Goal: Book appointment/travel/reservation

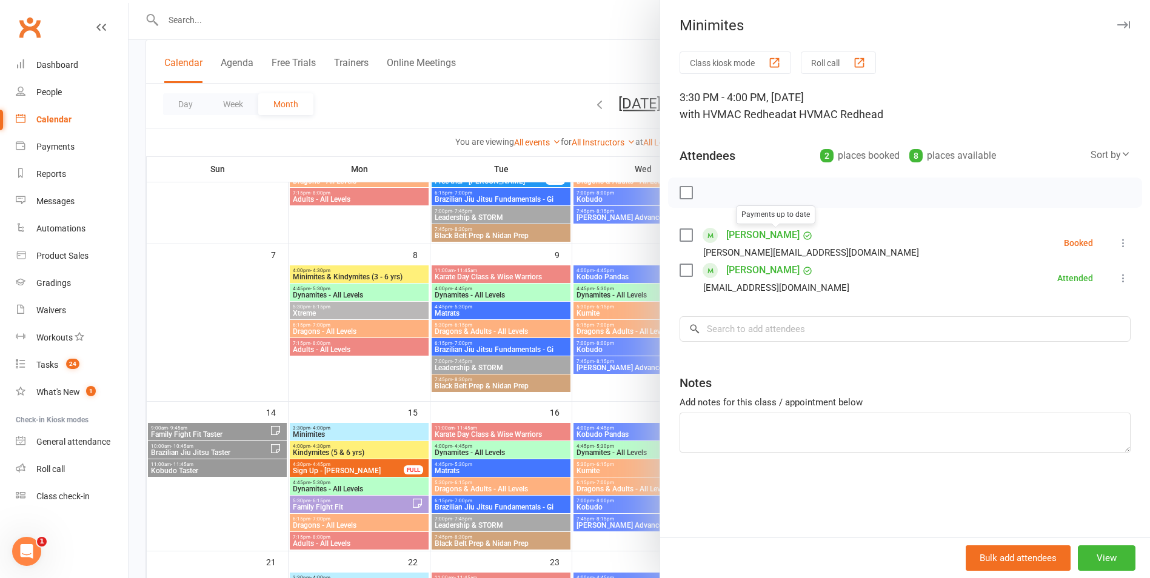
click at [685, 238] on label at bounding box center [686, 235] width 12 height 12
click at [713, 189] on icon "button" at bounding box center [712, 192] width 13 height 13
click at [586, 341] on div at bounding box center [640, 289] width 1022 height 578
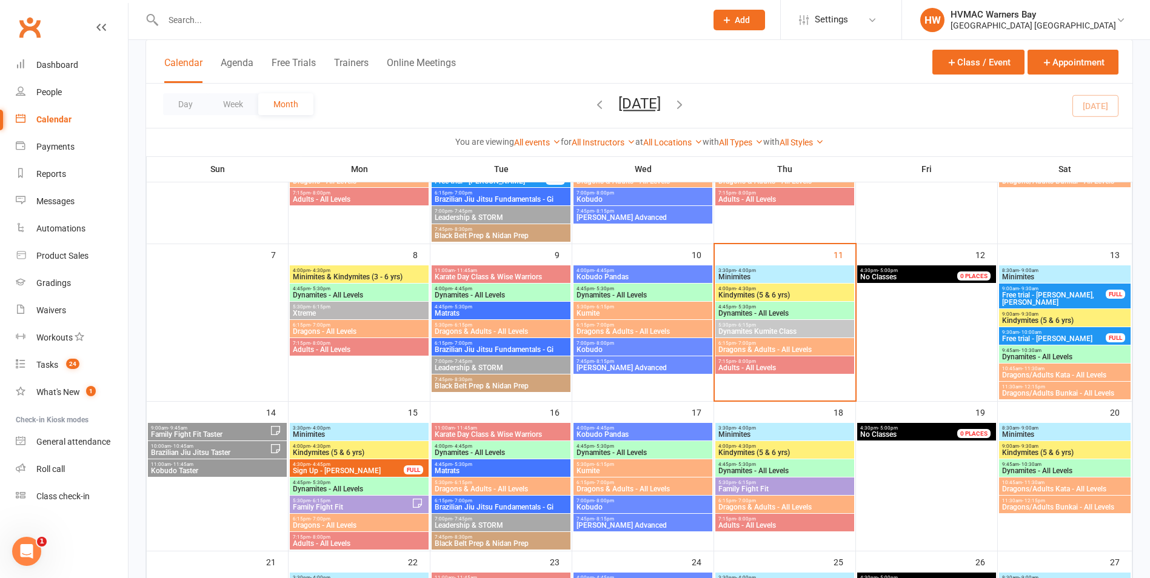
click at [808, 292] on span "Kindymites (5 & 6 yrs)" at bounding box center [785, 295] width 134 height 7
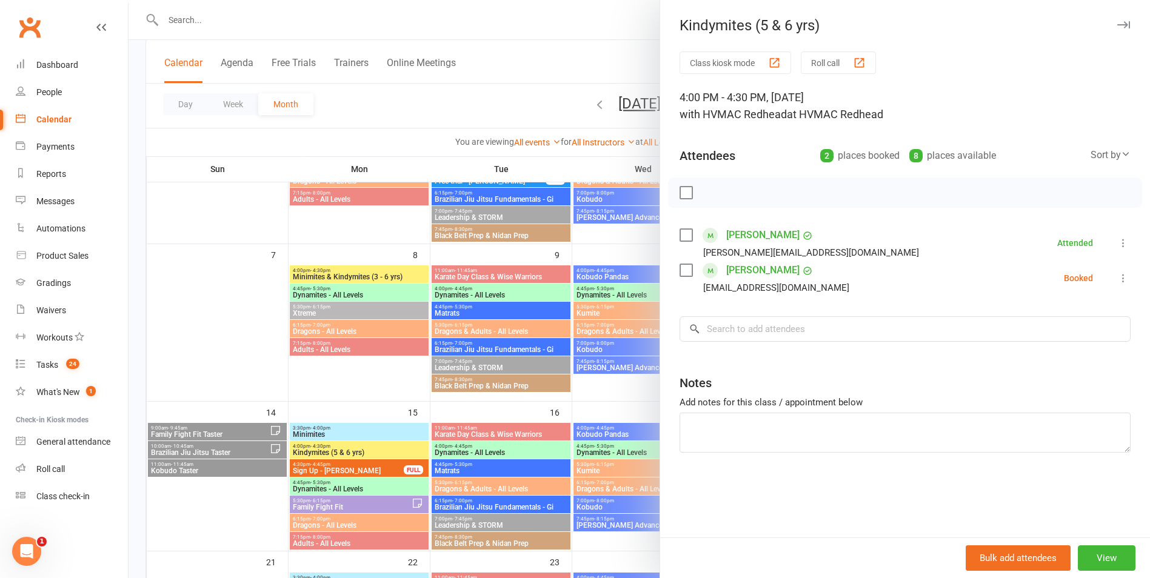
click at [680, 270] on label at bounding box center [686, 270] width 12 height 12
click at [734, 196] on icon "button" at bounding box center [738, 192] width 13 height 13
click at [369, 393] on div at bounding box center [640, 289] width 1022 height 578
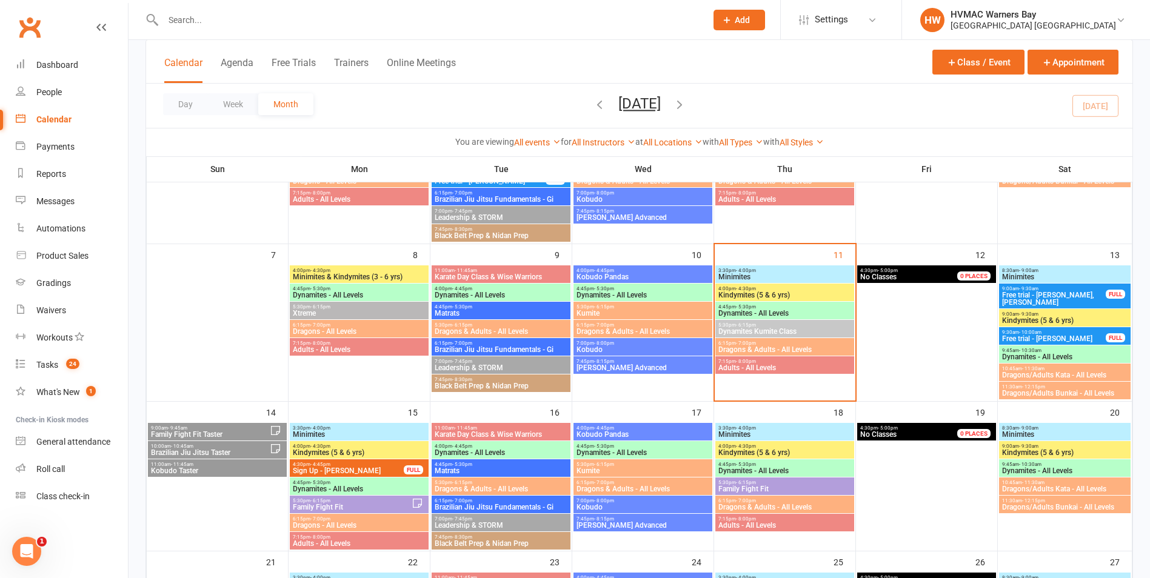
click at [783, 276] on span "Minimites" at bounding box center [785, 276] width 134 height 7
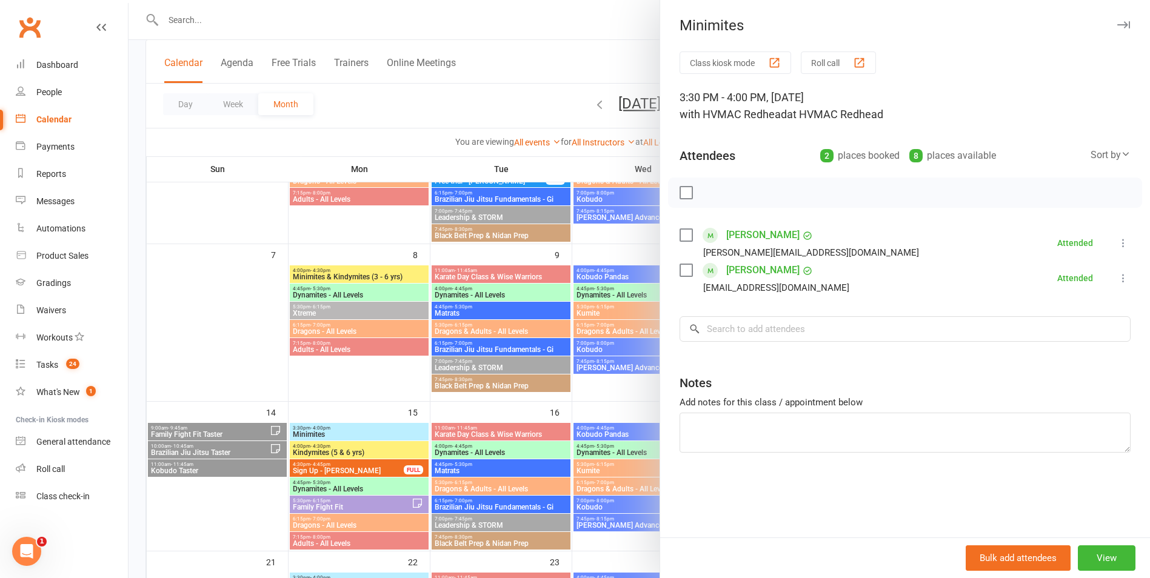
drag, startPoint x: 623, startPoint y: 409, endPoint x: 906, endPoint y: 391, distance: 283.7
click at [621, 409] on div at bounding box center [640, 289] width 1022 height 578
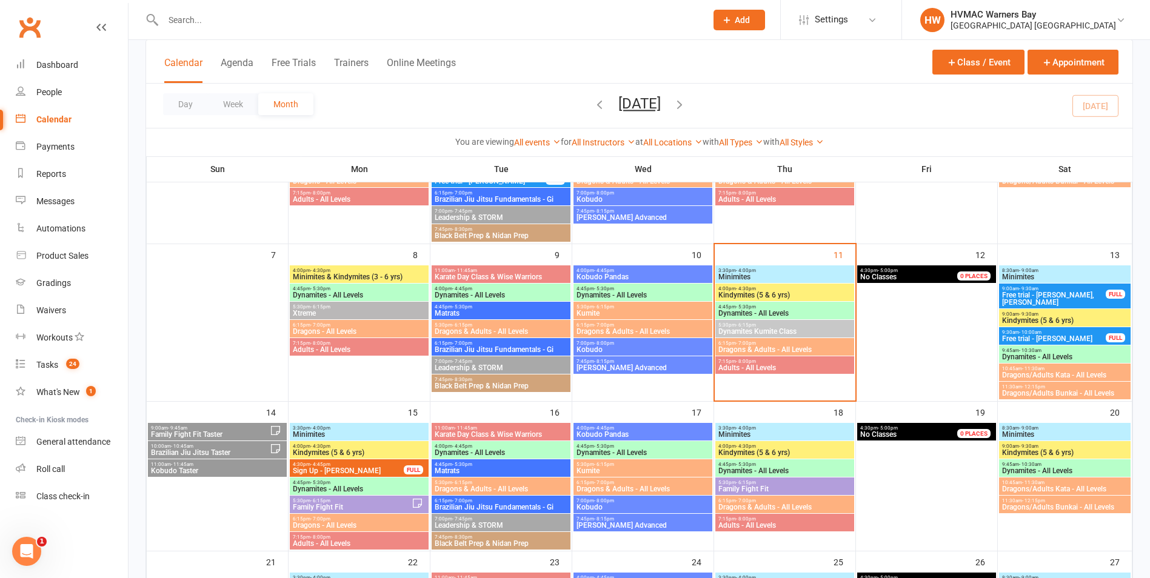
click at [813, 285] on div "4:00pm - 4:30pm Kindymites (5 & 6 yrs)" at bounding box center [784, 293] width 139 height 18
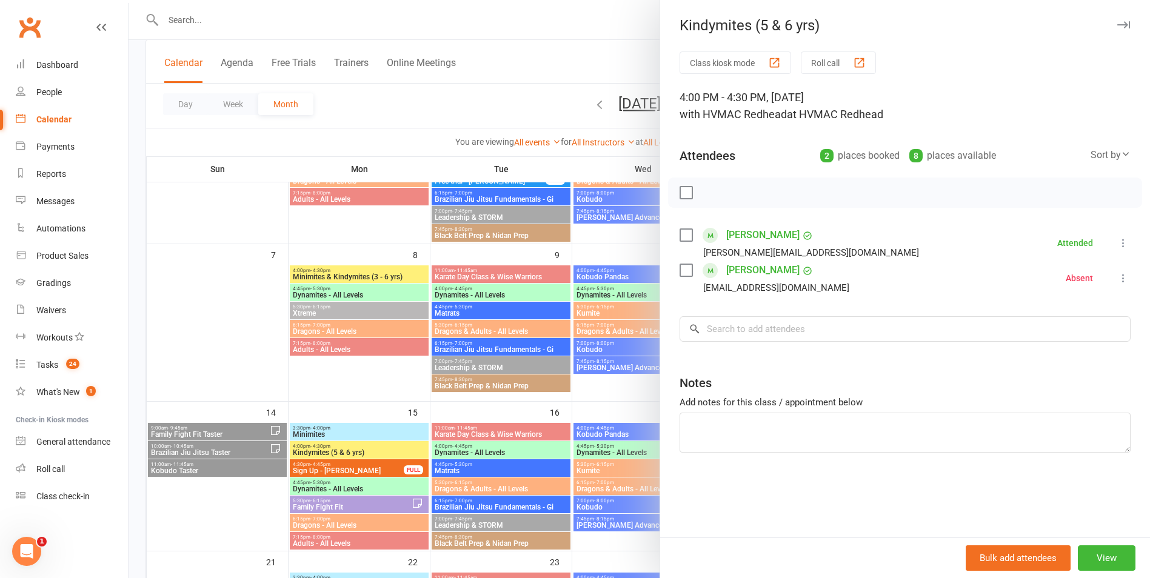
click at [609, 385] on div at bounding box center [640, 289] width 1022 height 578
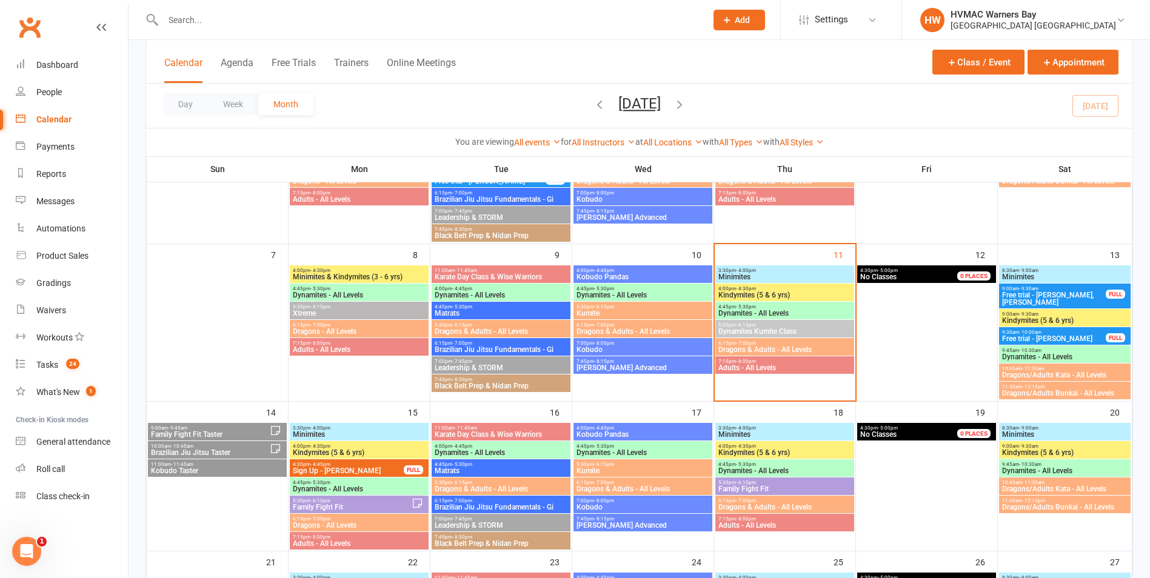
click at [834, 306] on span "4:45pm - 5:30pm" at bounding box center [785, 306] width 134 height 5
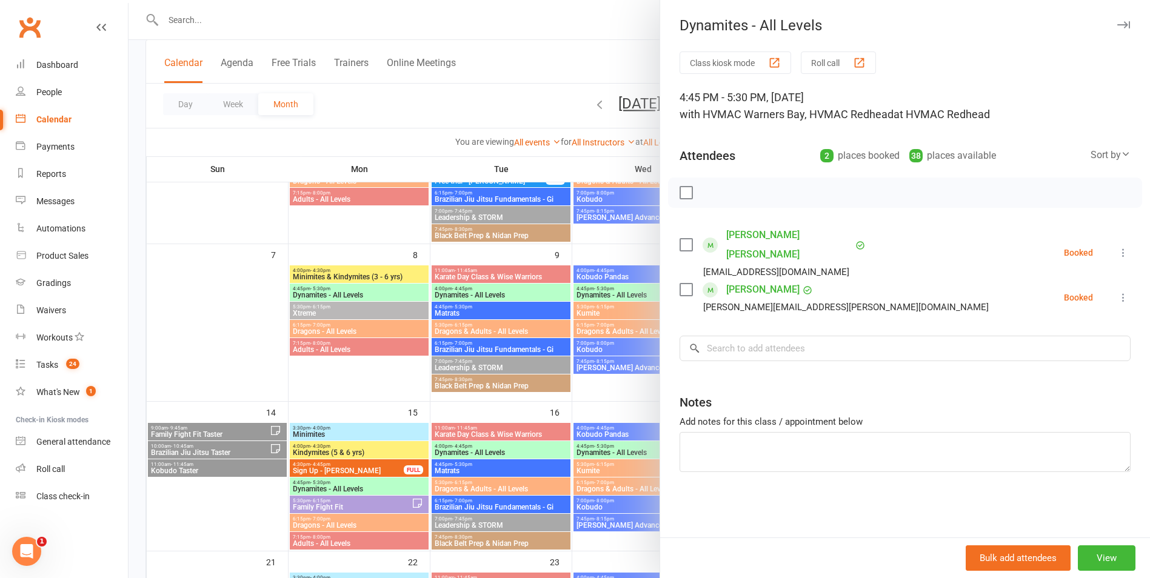
click at [595, 401] on div at bounding box center [640, 289] width 1022 height 578
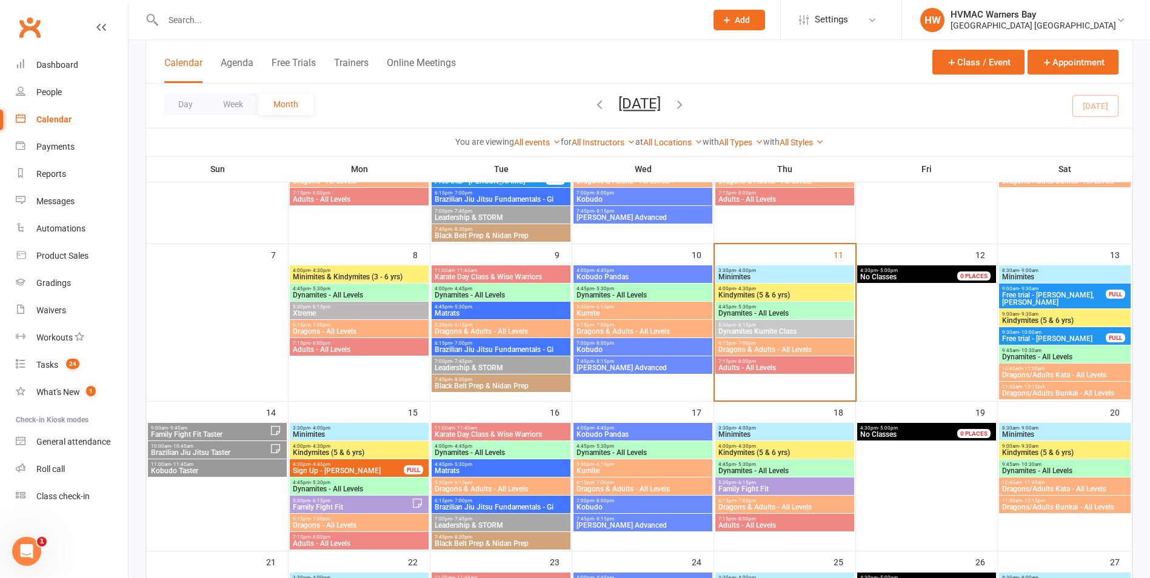
click at [748, 329] on span "Dynamites Kumite Class" at bounding box center [785, 331] width 134 height 7
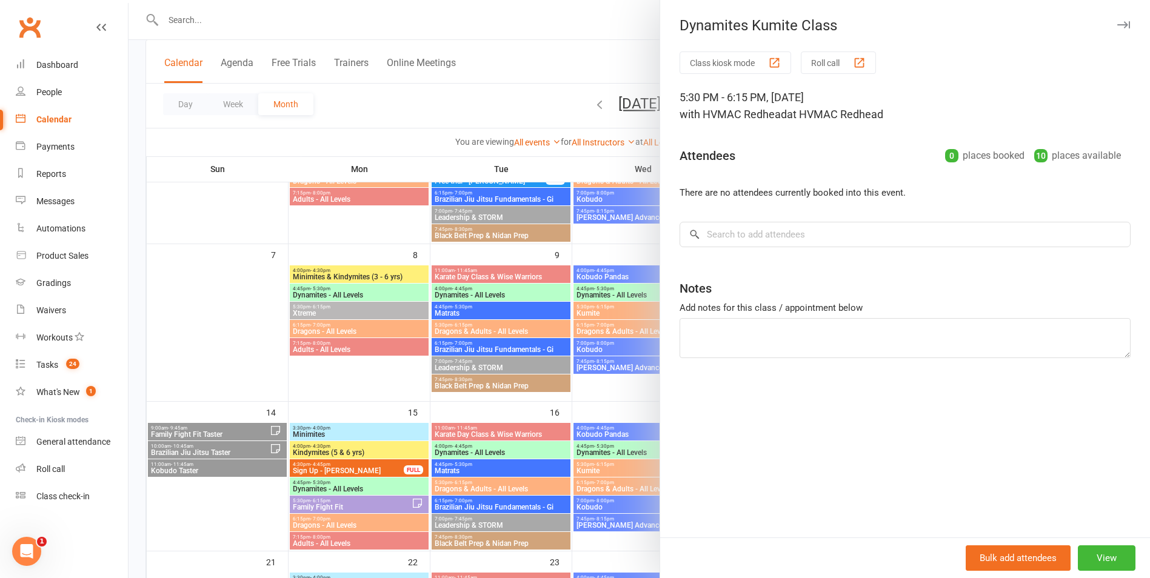
drag, startPoint x: 630, startPoint y: 384, endPoint x: 773, endPoint y: 377, distance: 143.3
click at [648, 382] on div at bounding box center [640, 289] width 1022 height 578
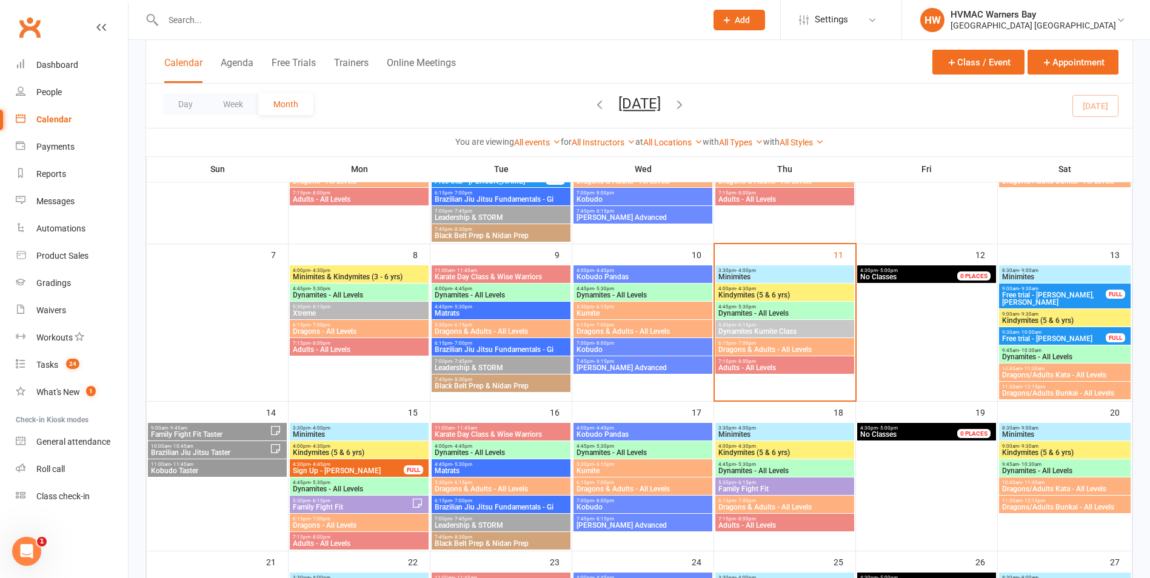
click at [774, 348] on span "Dragons & Adults - All Levels" at bounding box center [785, 349] width 134 height 7
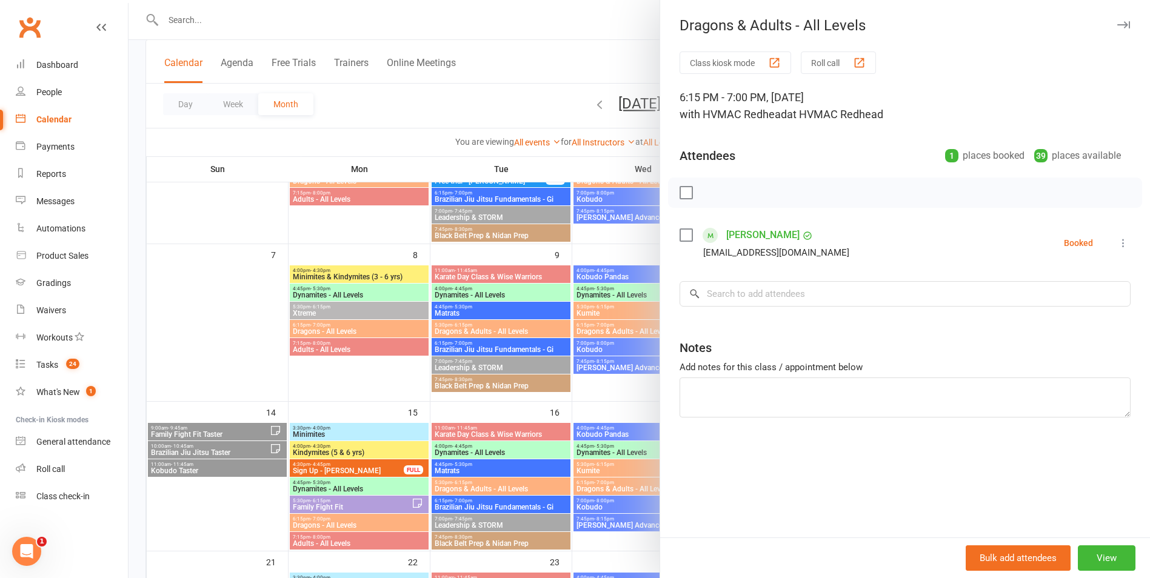
click at [602, 380] on div at bounding box center [640, 289] width 1022 height 578
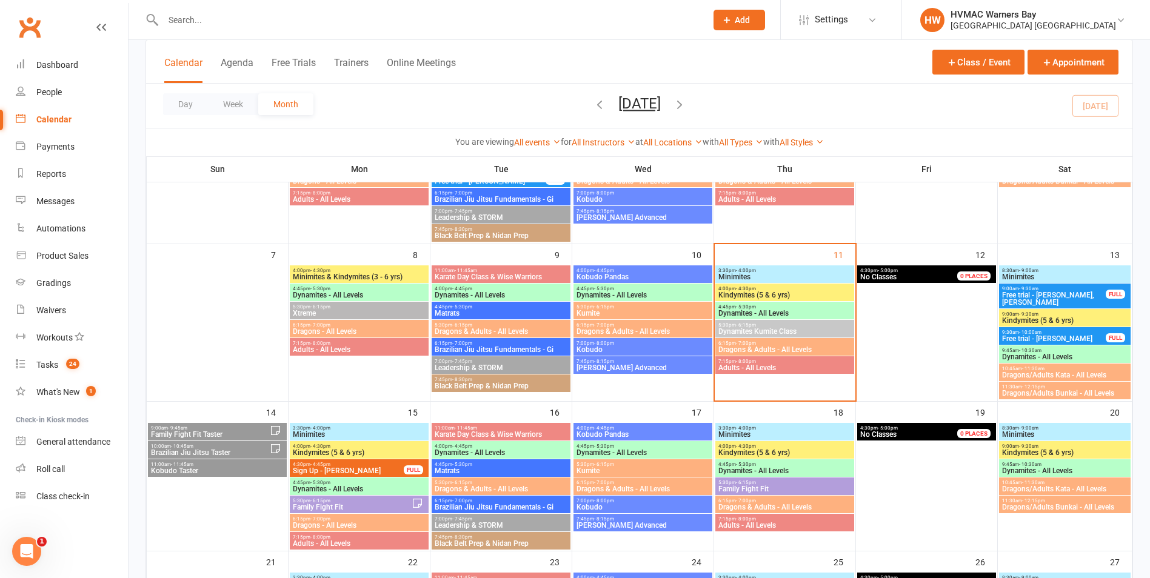
click at [754, 364] on span "Adults - All Levels" at bounding box center [785, 367] width 134 height 7
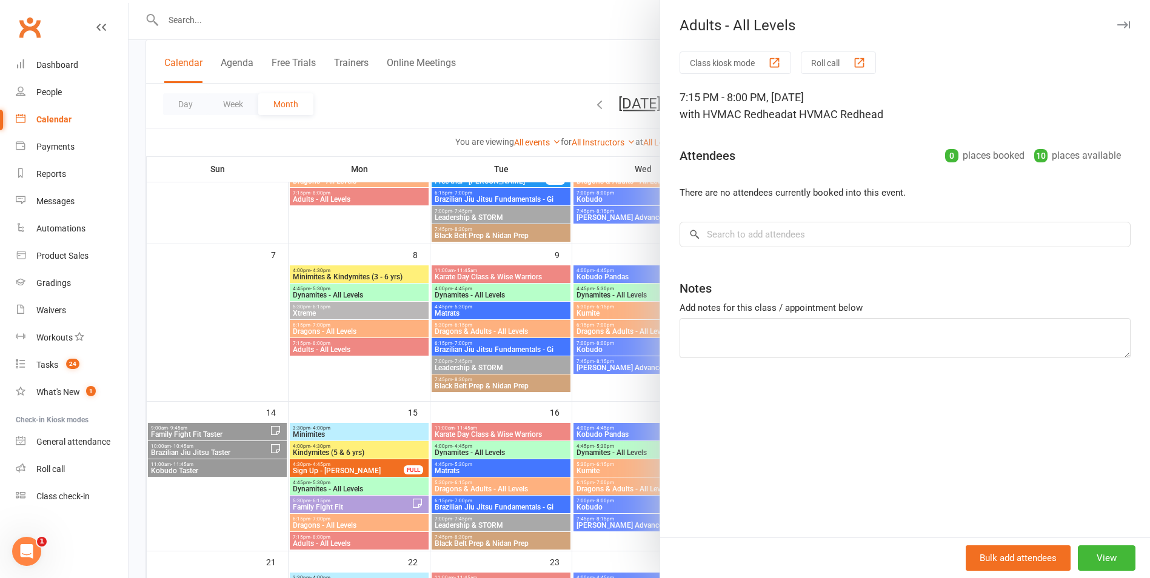
click at [635, 387] on div at bounding box center [640, 289] width 1022 height 578
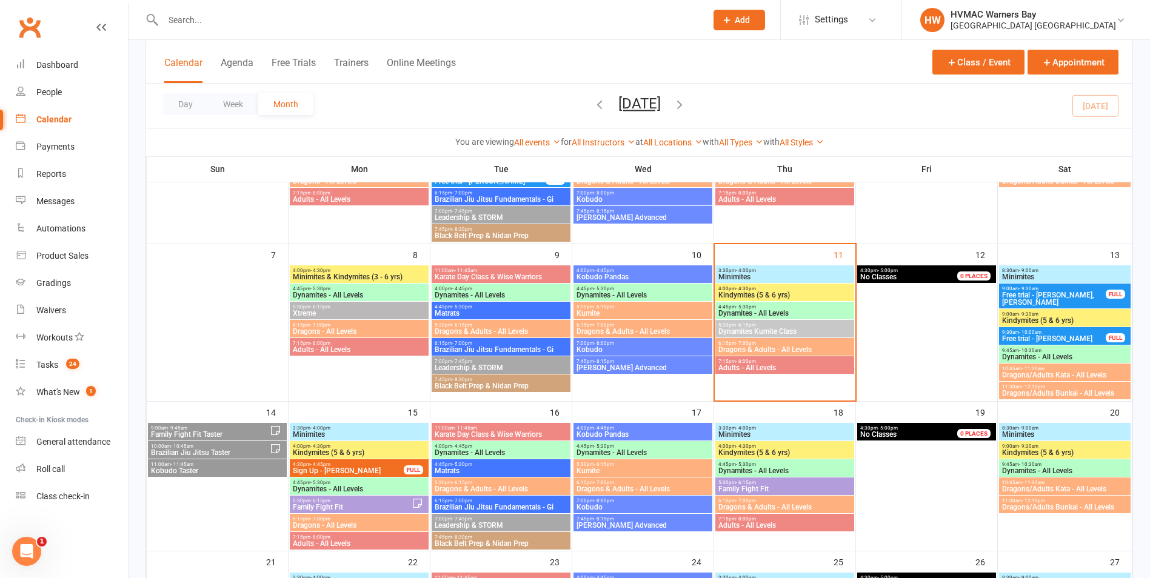
click at [742, 343] on span "- 7:00pm" at bounding box center [746, 343] width 20 height 5
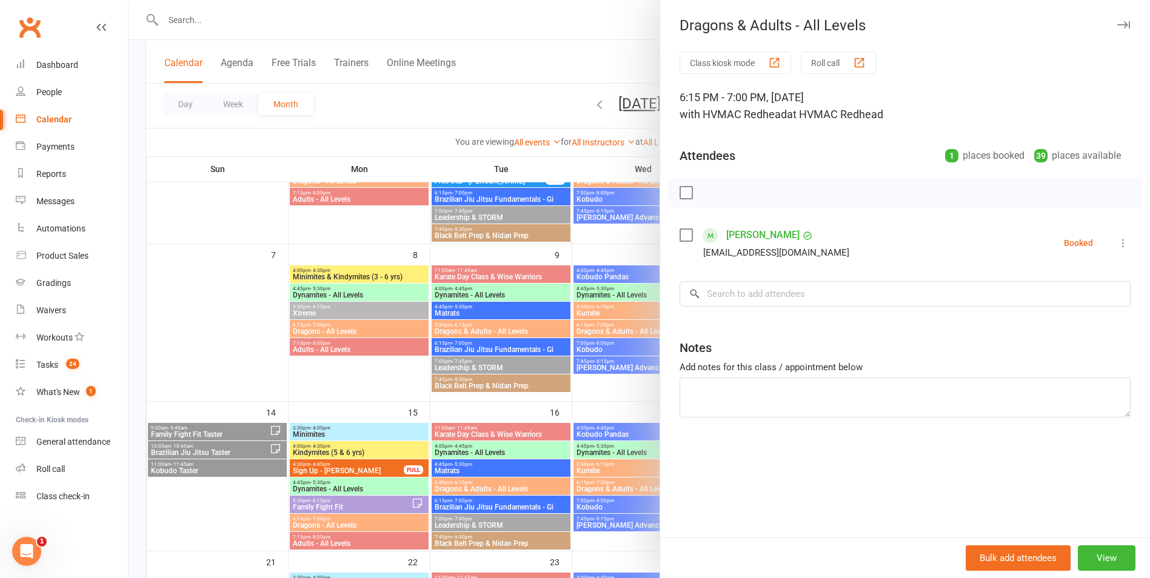
click at [653, 366] on div at bounding box center [640, 289] width 1022 height 578
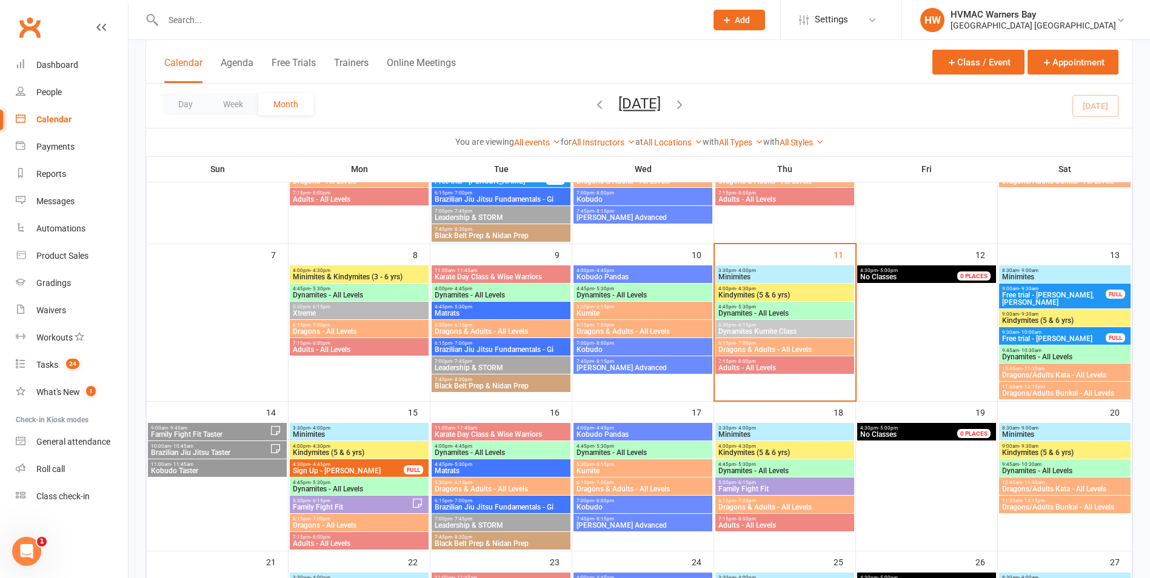
click at [751, 330] on span "Dynamites Kumite Class" at bounding box center [785, 331] width 134 height 7
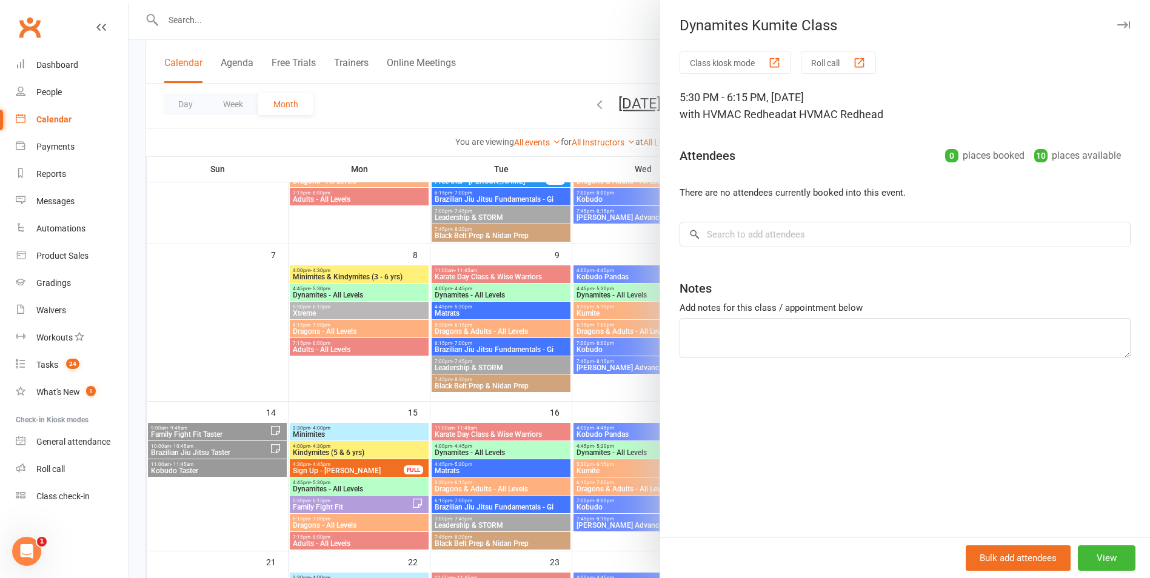
drag, startPoint x: 614, startPoint y: 352, endPoint x: 715, endPoint y: 335, distance: 103.2
click at [618, 351] on div at bounding box center [640, 289] width 1022 height 578
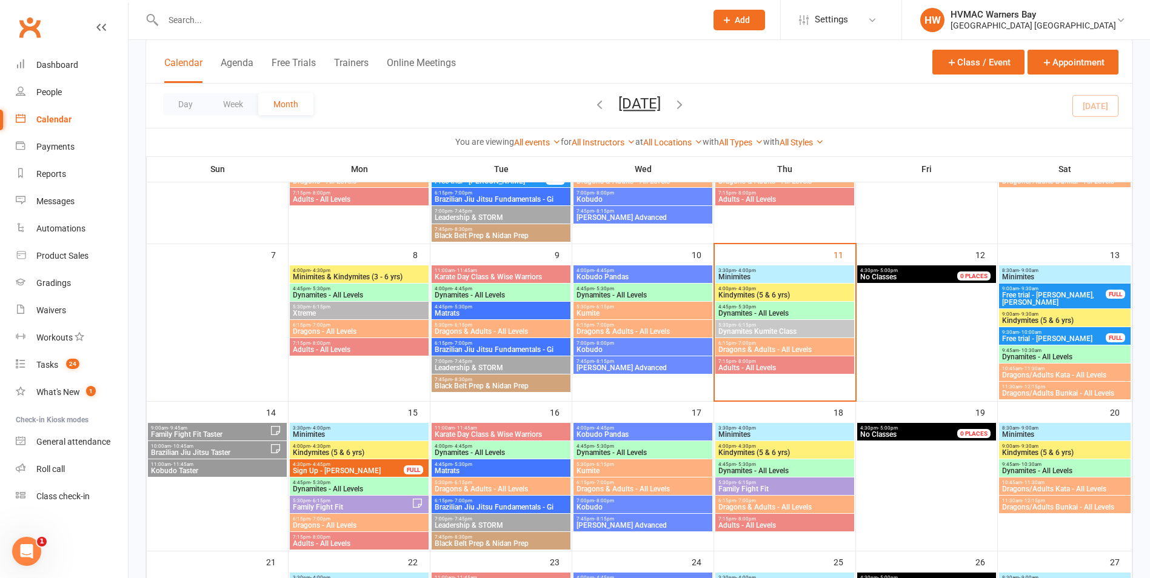
click at [754, 312] on span "Dynamites - All Levels" at bounding box center [785, 313] width 134 height 7
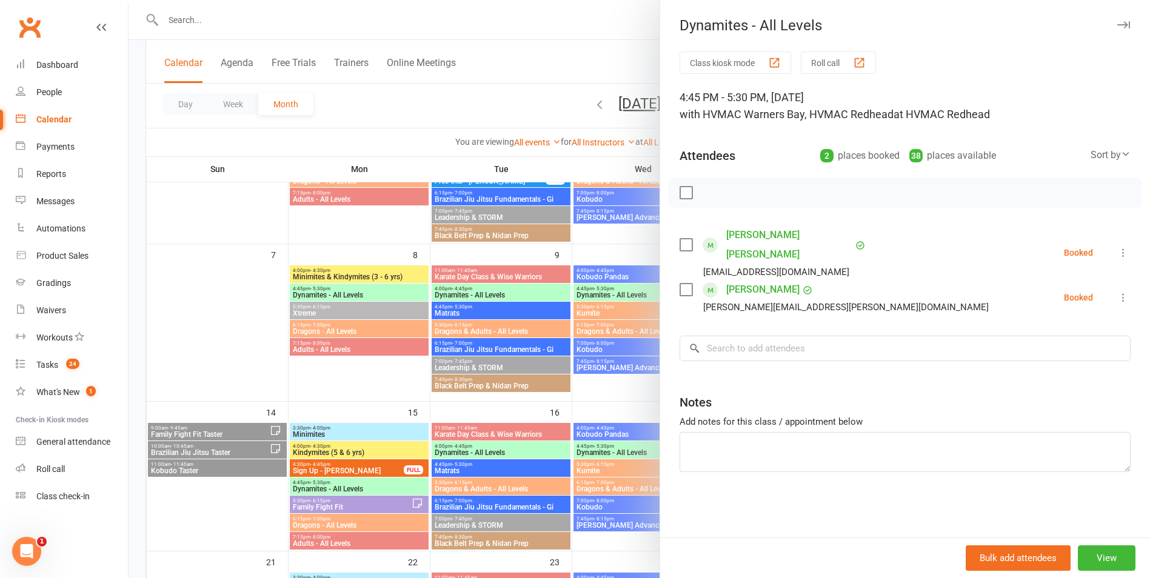
click at [611, 390] on div at bounding box center [640, 289] width 1022 height 578
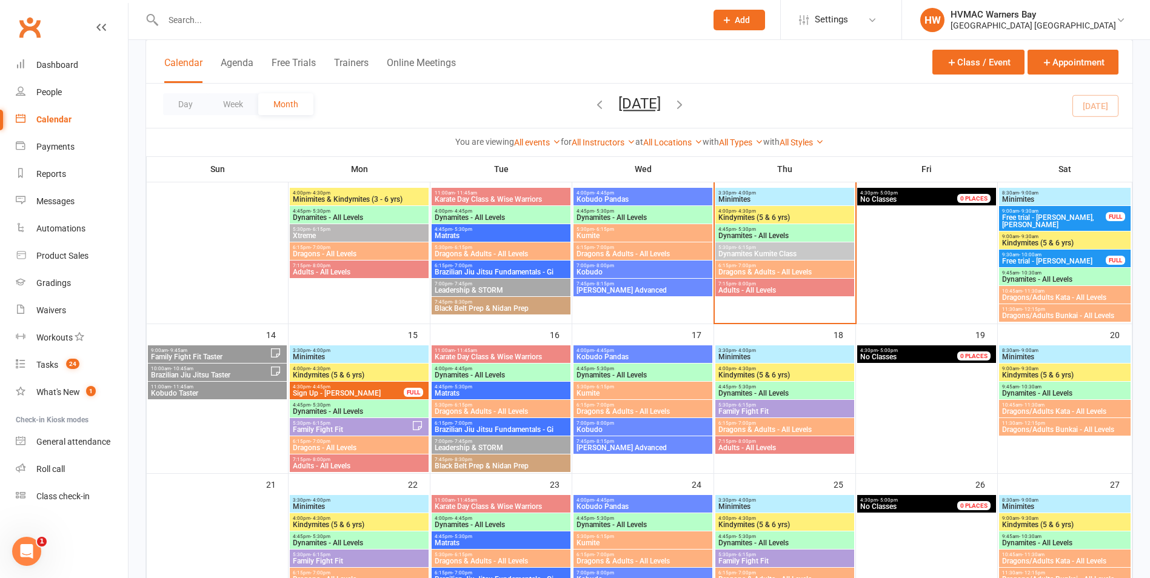
scroll to position [364, 0]
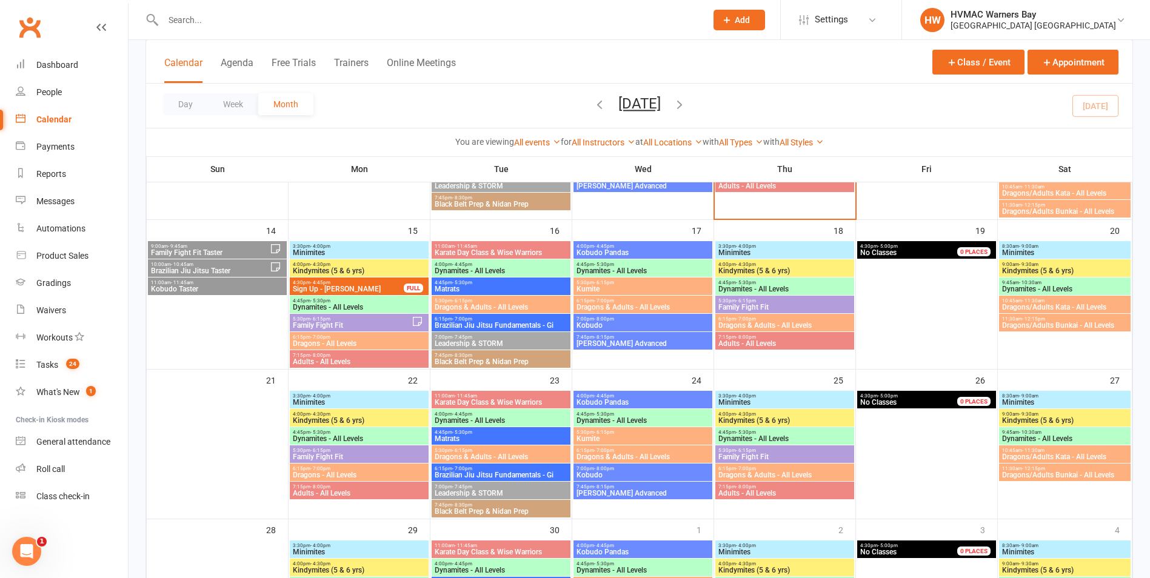
click at [772, 323] on span "Dragons & Adults - All Levels" at bounding box center [785, 325] width 134 height 7
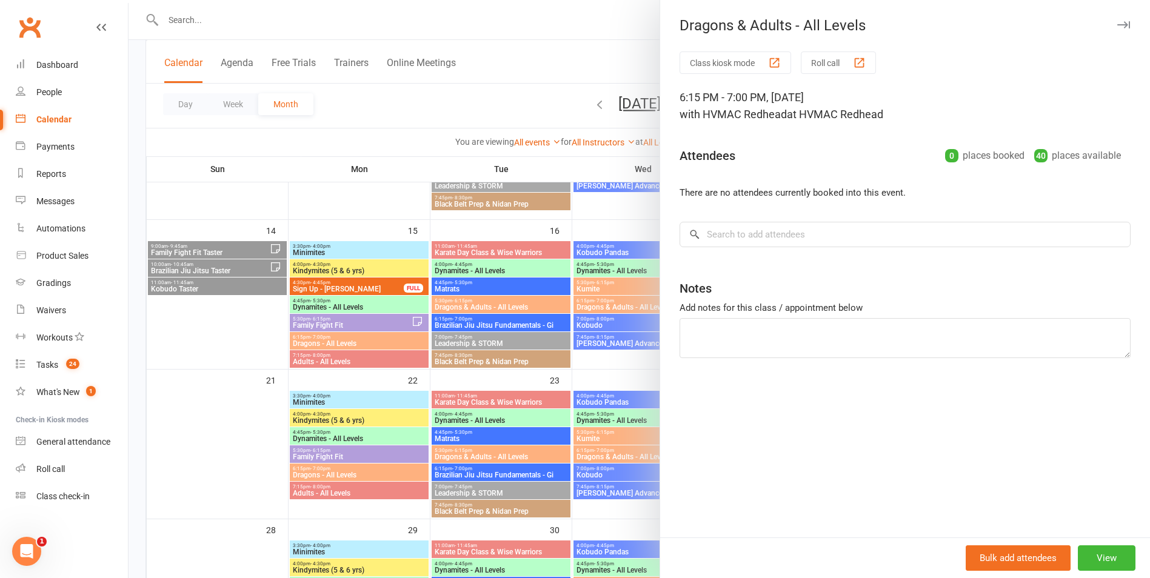
drag, startPoint x: 638, startPoint y: 366, endPoint x: 694, endPoint y: 355, distance: 56.8
click at [641, 366] on div at bounding box center [640, 289] width 1022 height 578
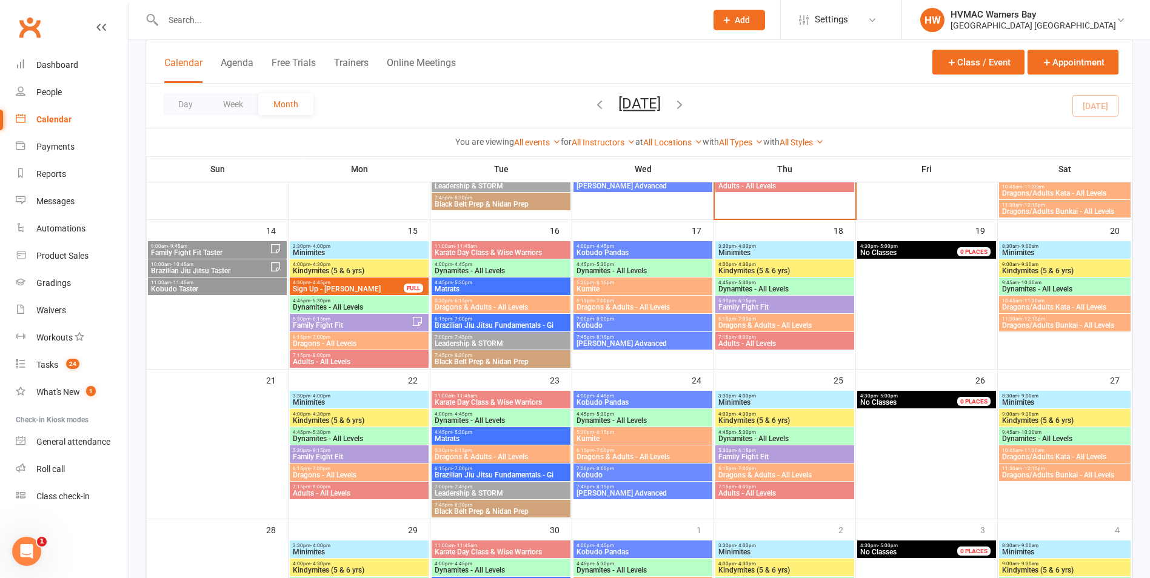
click at [751, 310] on span "Family Fight Fit" at bounding box center [785, 307] width 134 height 7
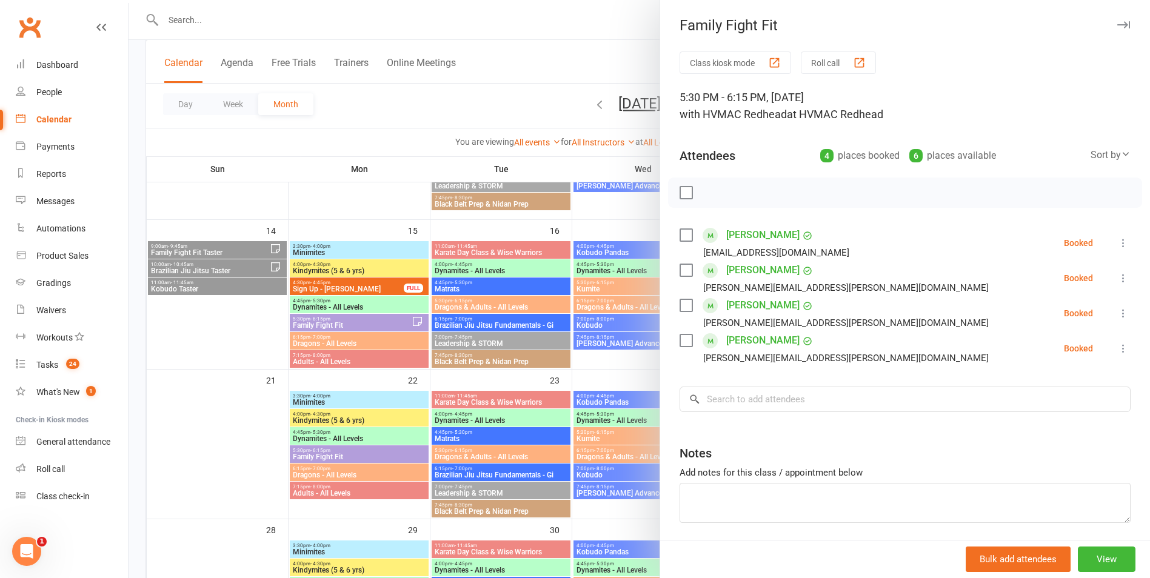
click at [607, 390] on div at bounding box center [640, 289] width 1022 height 578
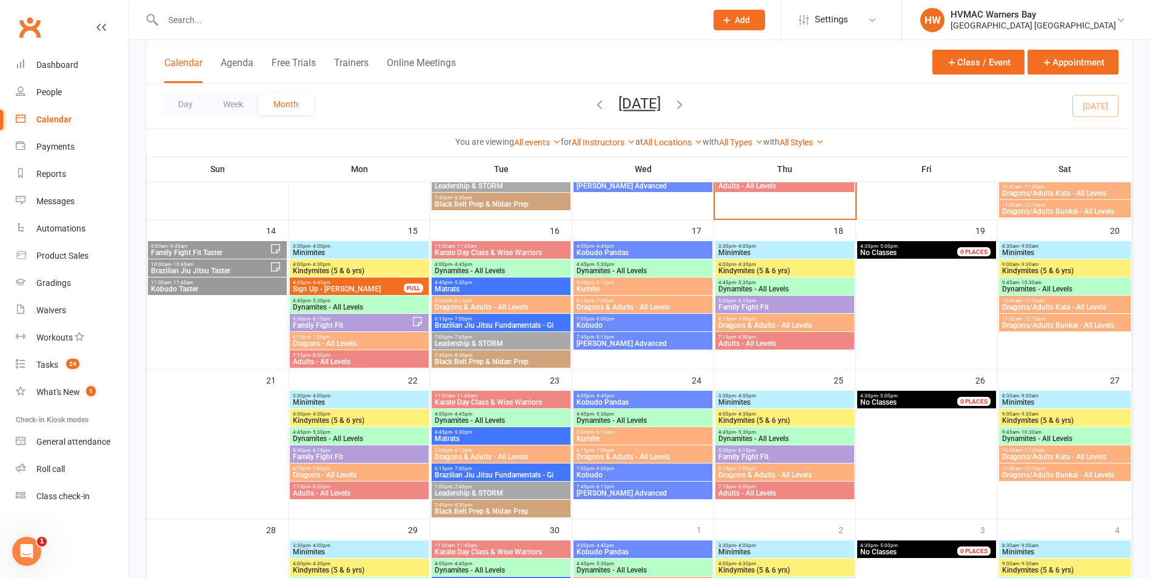
click at [366, 318] on span "5:30pm - 6:15pm" at bounding box center [351, 318] width 119 height 5
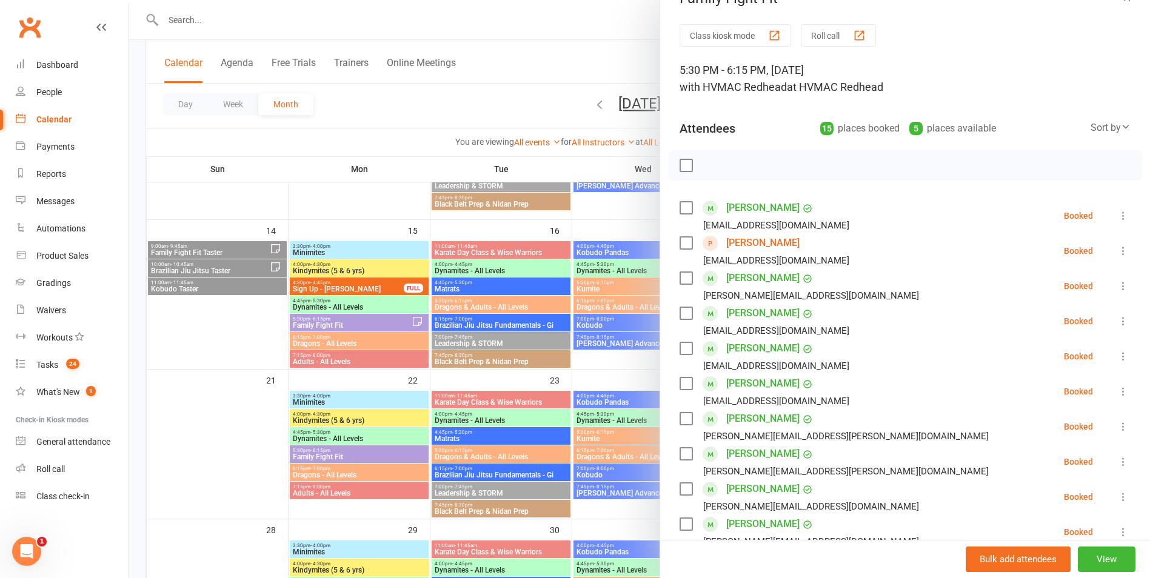
scroll to position [0, 0]
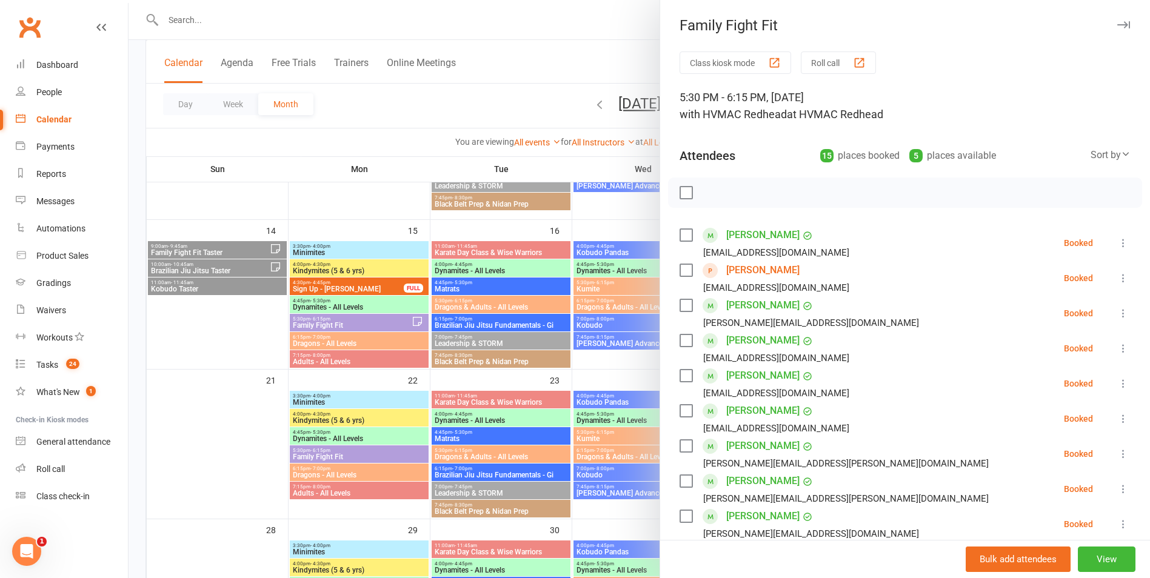
click at [503, 384] on div at bounding box center [640, 289] width 1022 height 578
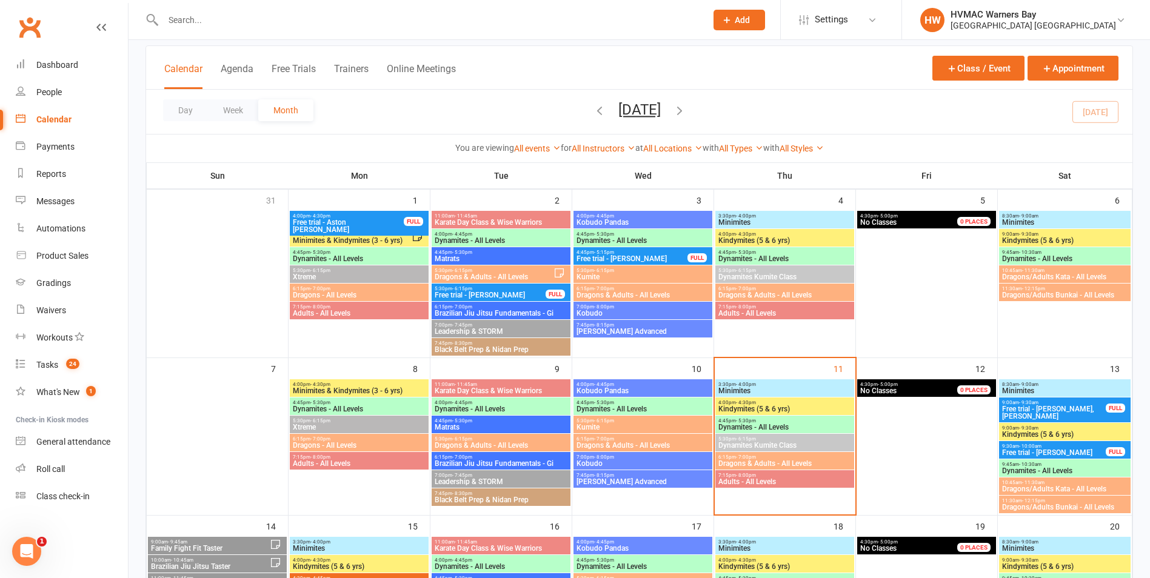
scroll to position [61, 0]
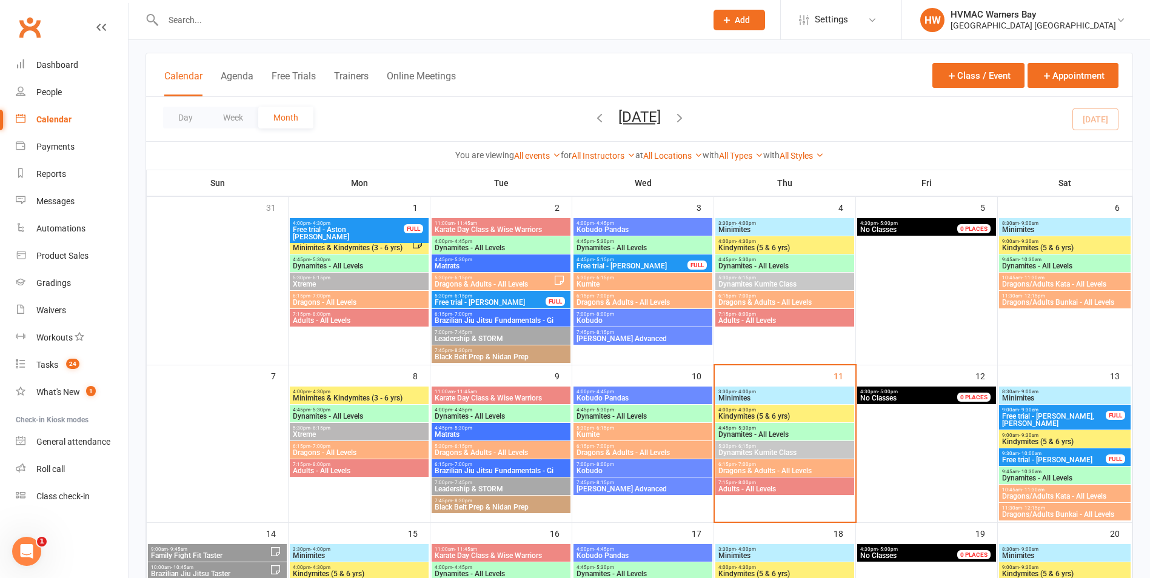
click at [769, 432] on span "Dynamites - All Levels" at bounding box center [785, 434] width 134 height 7
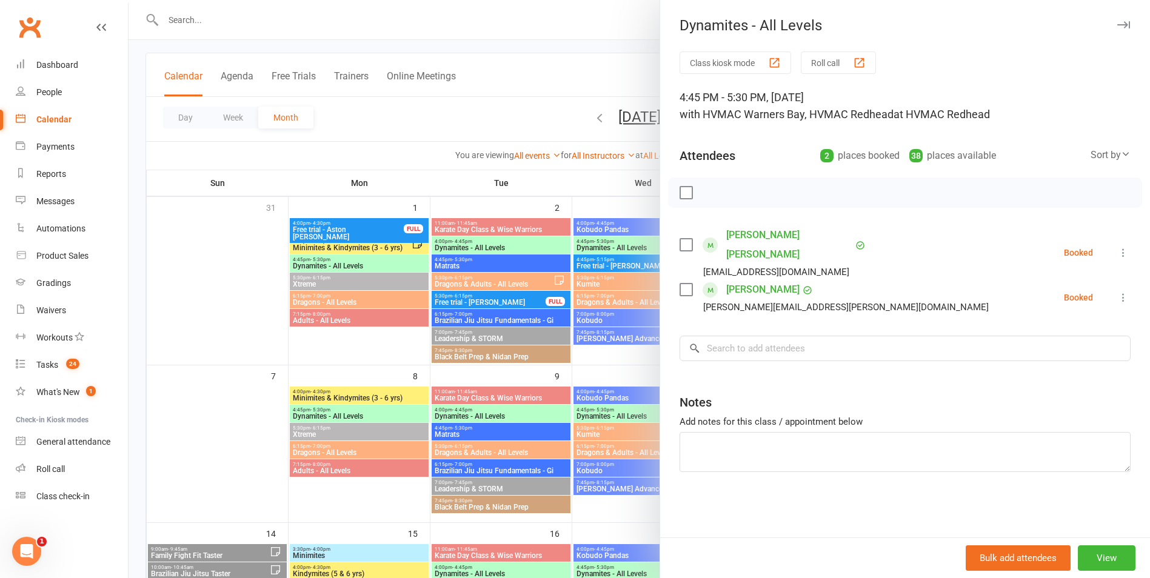
click at [504, 367] on div at bounding box center [640, 289] width 1022 height 578
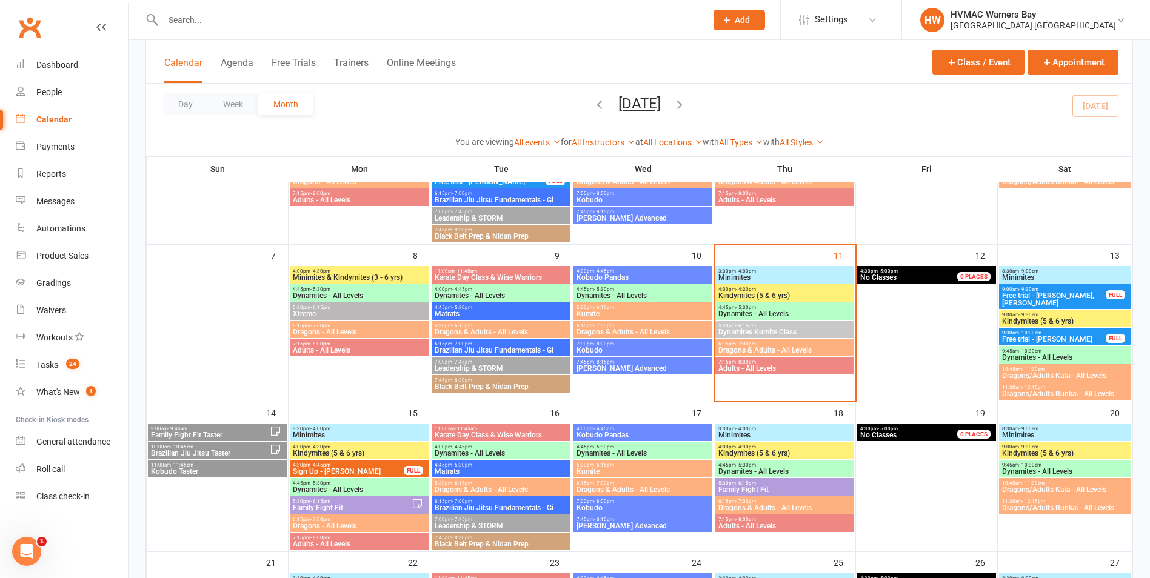
scroll to position [182, 0]
